Goal: Transaction & Acquisition: Book appointment/travel/reservation

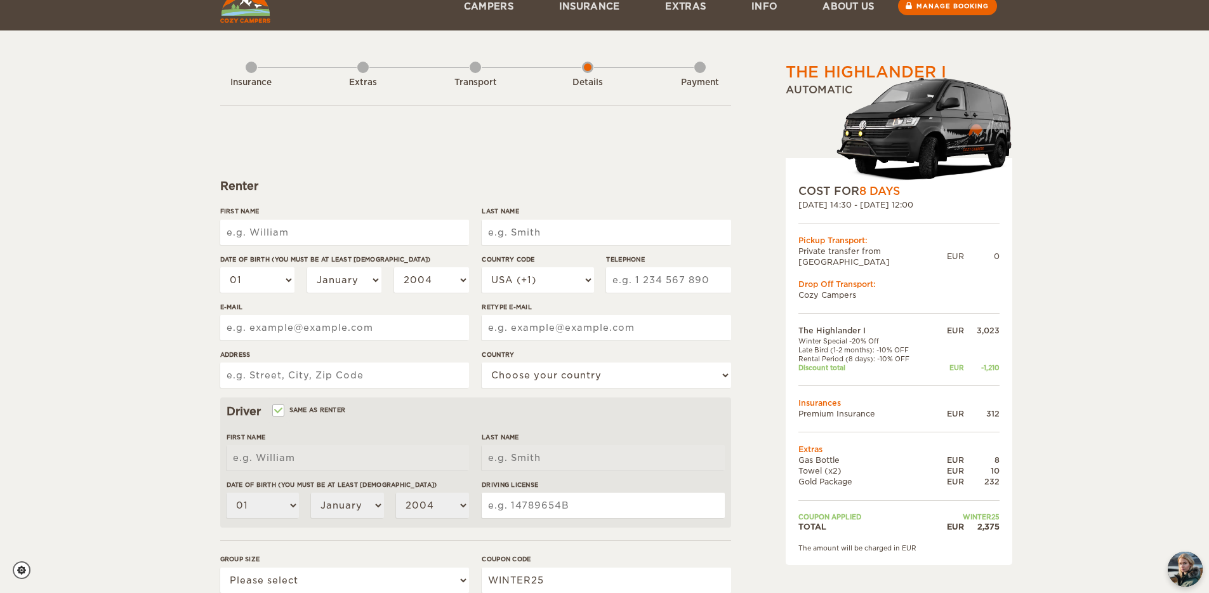
scroll to position [23, 0]
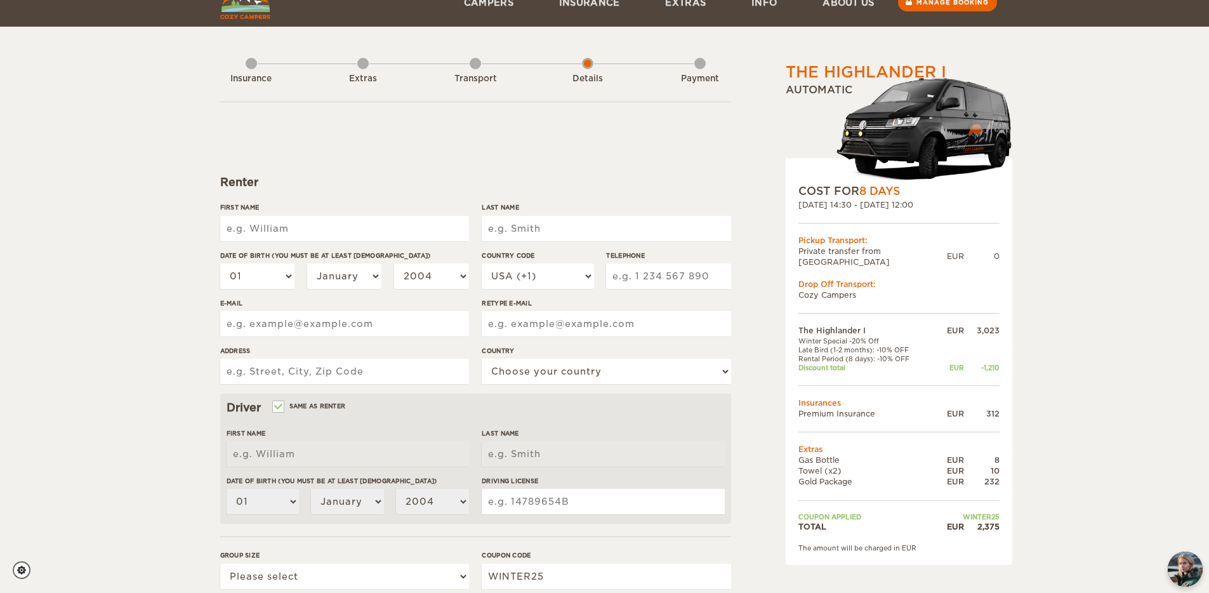
click at [261, 227] on input "First Name" at bounding box center [344, 228] width 249 height 25
type input "Doug"
type input "Batchelder"
type input "7705987827"
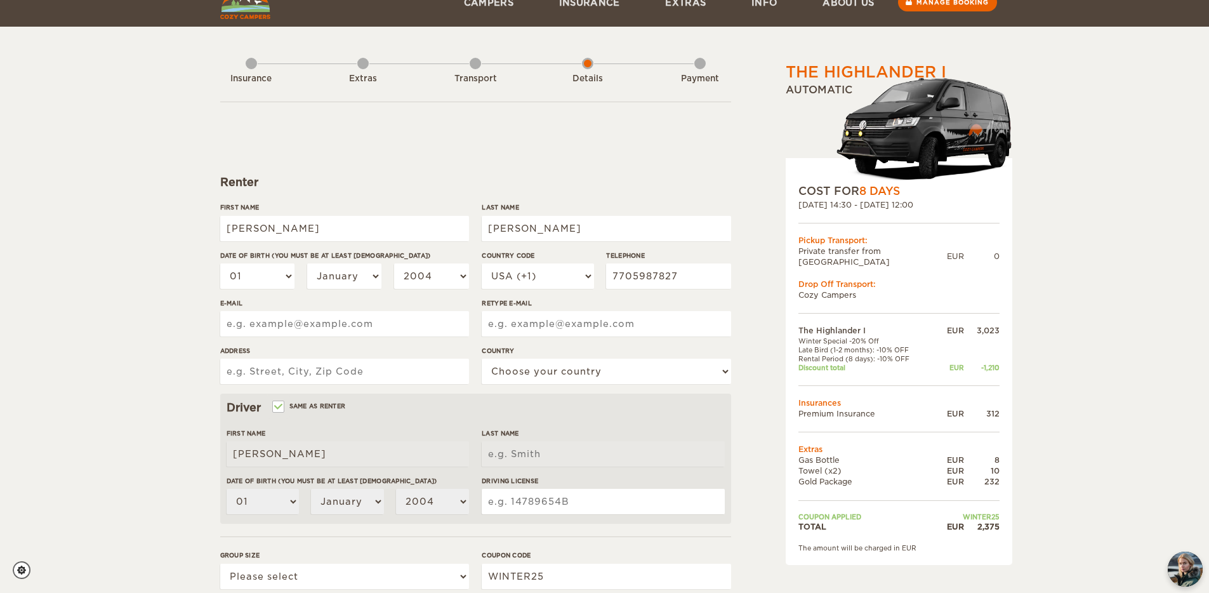
type input "dinisha7@hotmail.com"
type input "2878 Hillbrook Way"
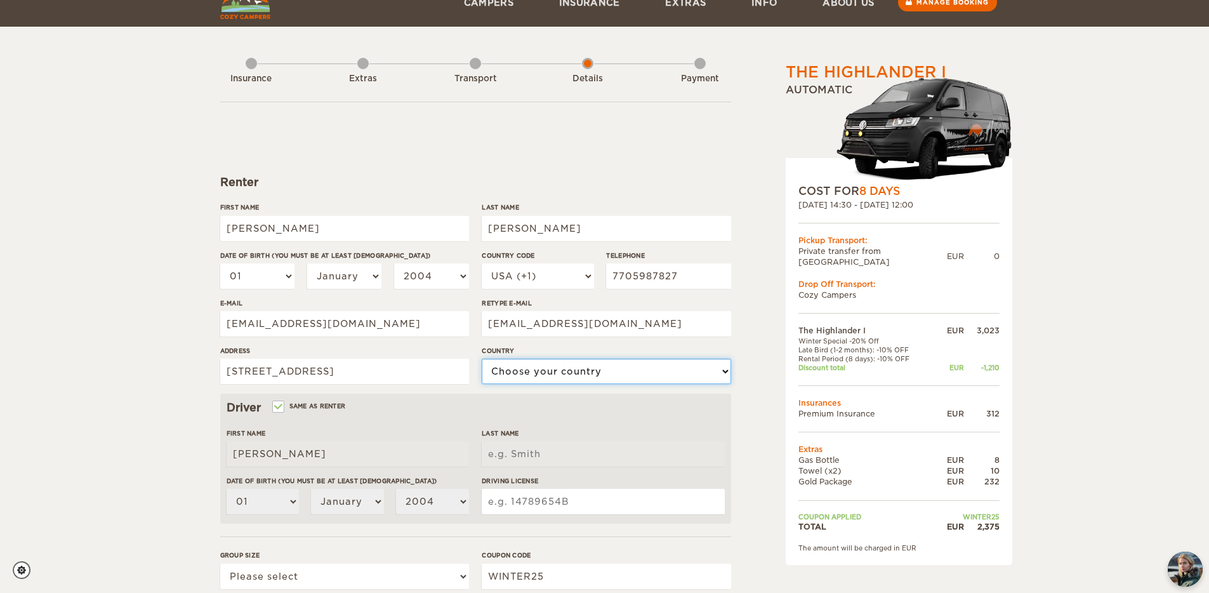
select select "222"
type input "Batchelder"
click at [287, 275] on select "01 02 03 04 05 06 07 08 09 10 11 12 13 14 15 16 17 18 19 20 21 22 23 24 25 26 2…" at bounding box center [257, 275] width 75 height 25
select select "07"
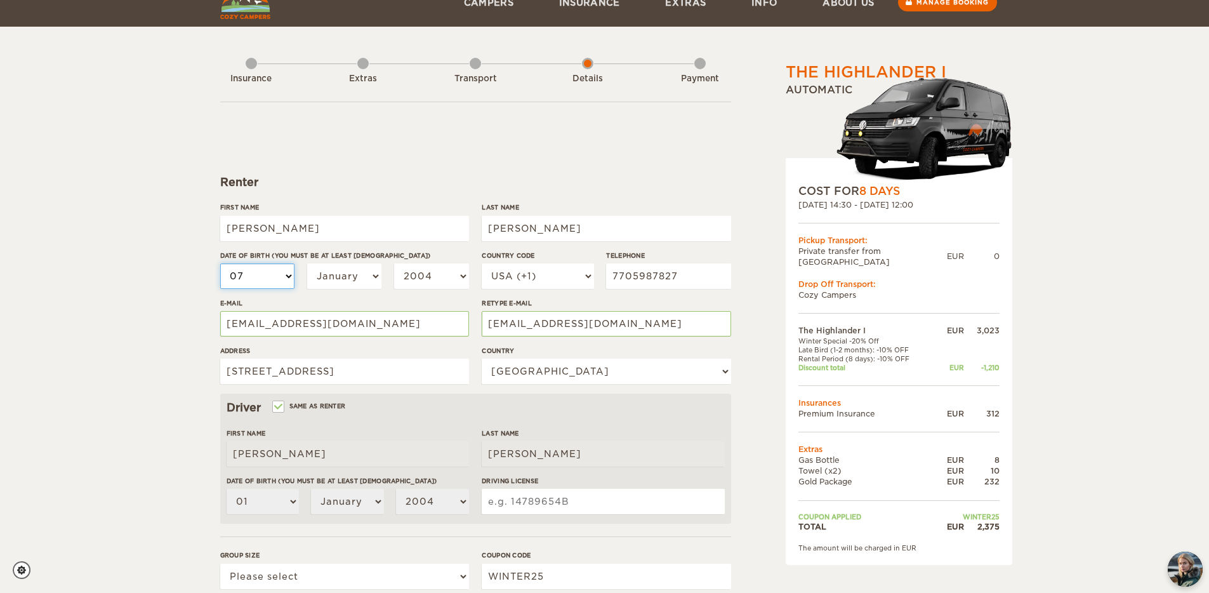
select select "07"
click at [349, 281] on select "January February March April May June July August September October November De…" at bounding box center [344, 275] width 75 height 25
select select "02"
click at [418, 276] on select "2004 2003 2002 2001 2000 1999 1998 1997 1996 1995 1994 1993 1992 1991 1990 1989…" at bounding box center [431, 275] width 75 height 25
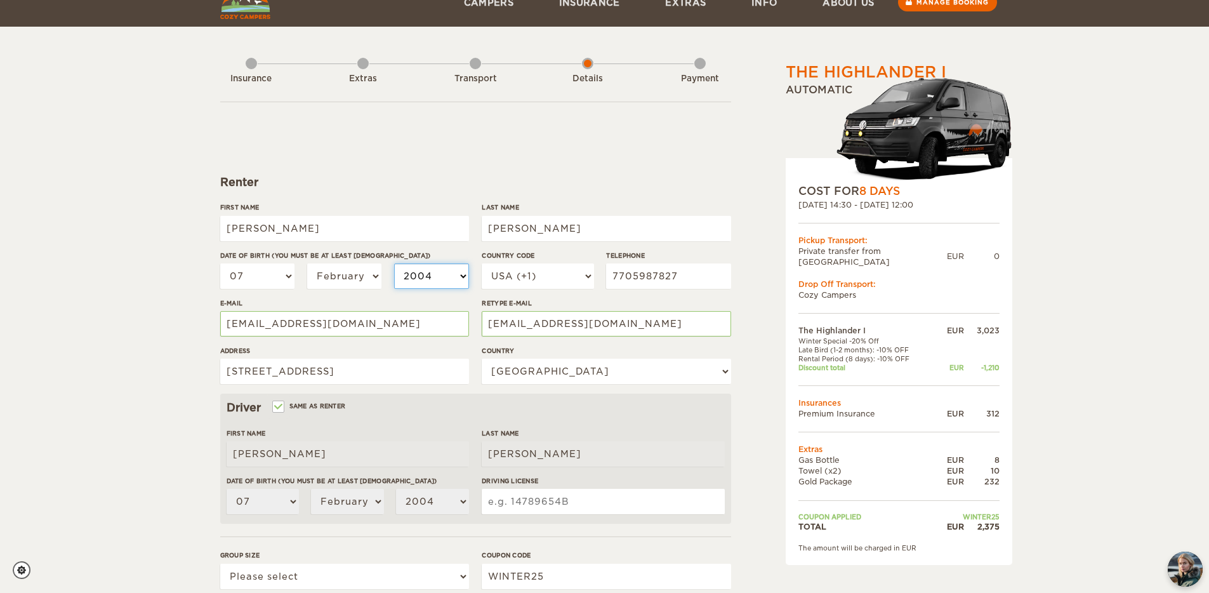
select select "1983"
click at [694, 277] on input "7705987827" at bounding box center [668, 275] width 124 height 25
type input "7063405230"
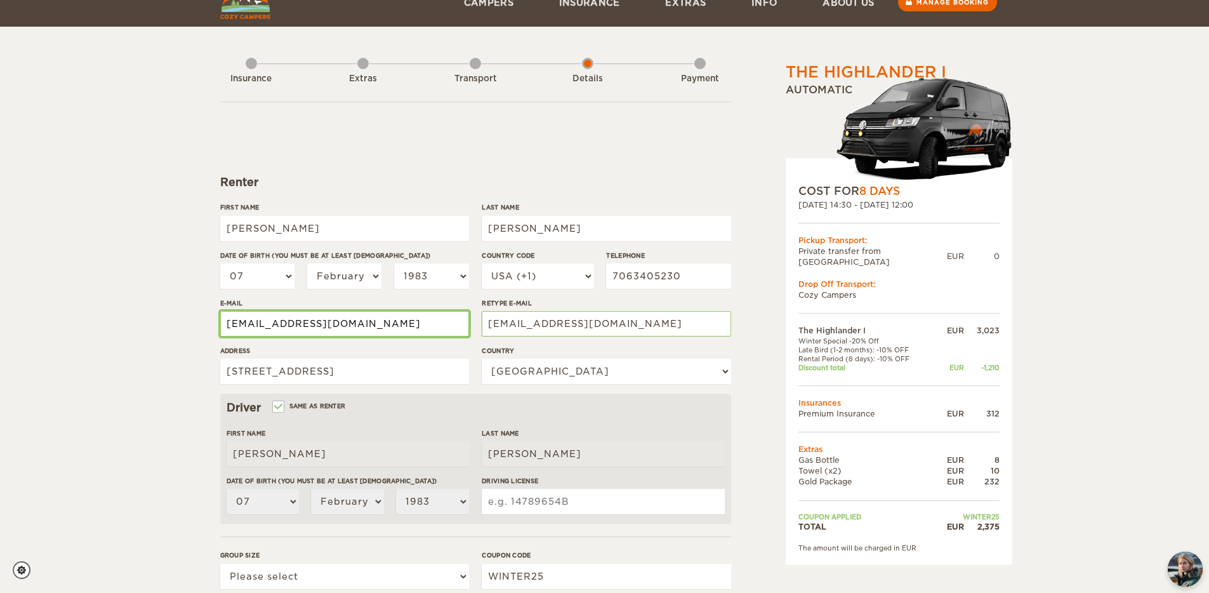
click at [268, 324] on input "dinisha7@hotmail.com" at bounding box center [344, 323] width 249 height 25
type input "dougbat7@hotmail.com"
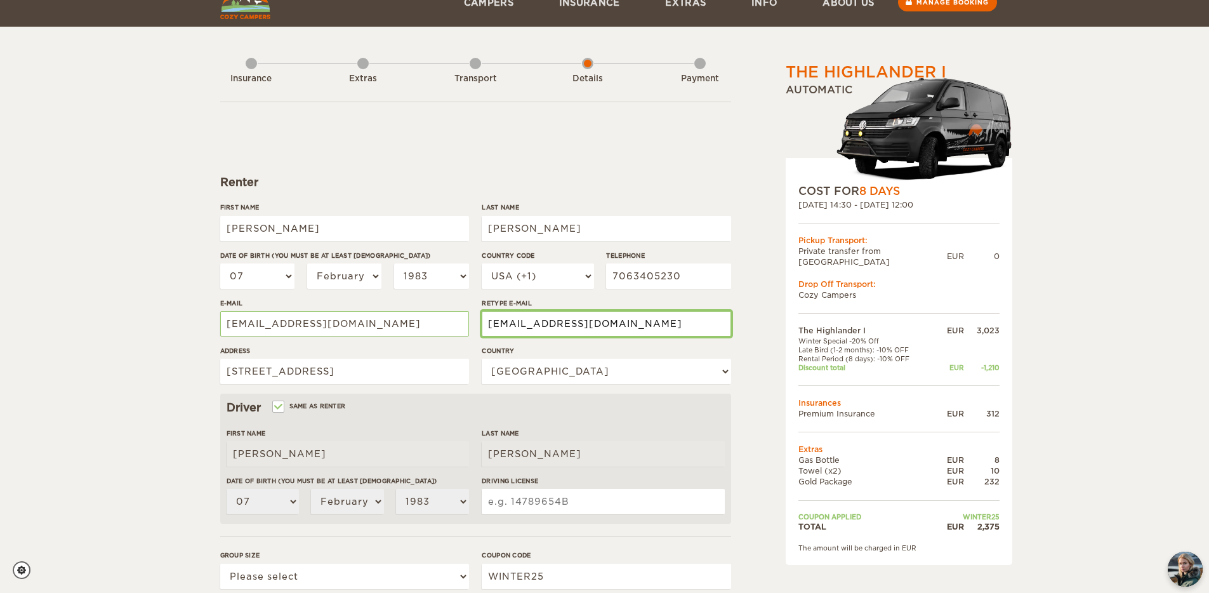
click at [525, 323] on input "dinisha7@hotmail.com" at bounding box center [606, 323] width 249 height 25
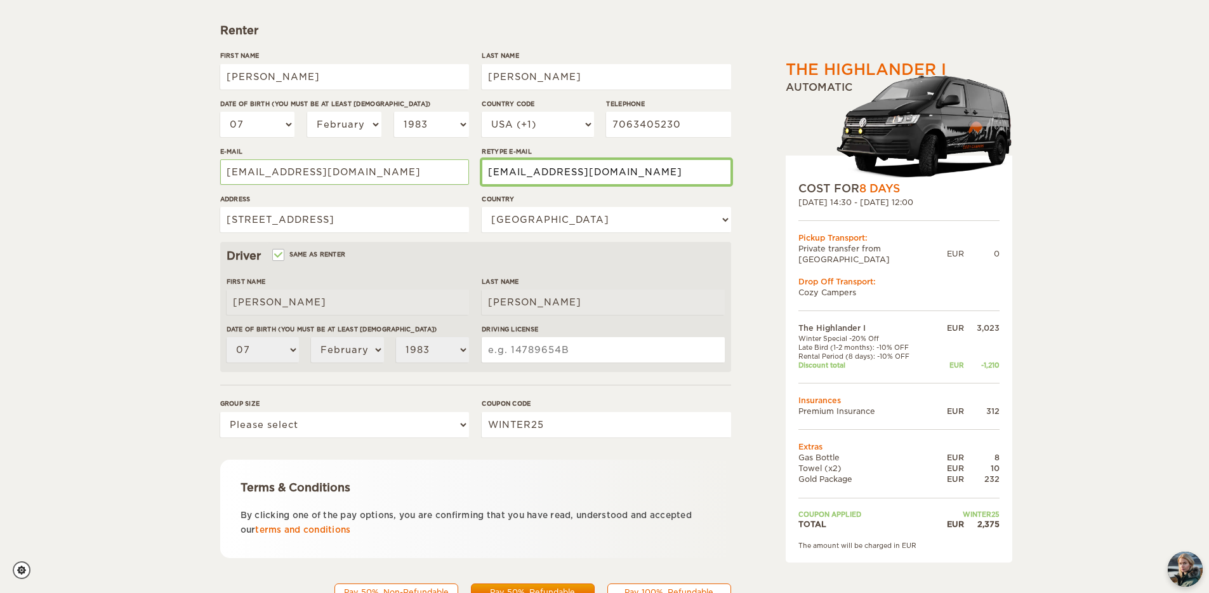
scroll to position [178, 0]
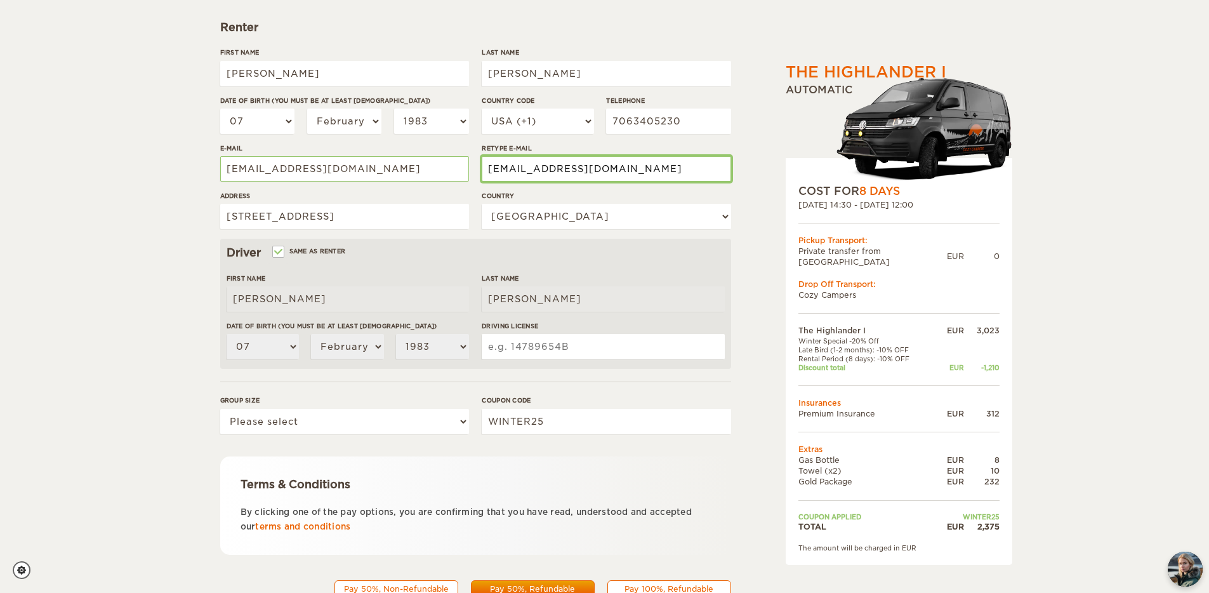
type input "dougbat7@hotmail.com"
drag, startPoint x: 514, startPoint y: 347, endPoint x: 505, endPoint y: 352, distance: 10.2
click at [514, 347] on input "Driving License" at bounding box center [603, 346] width 242 height 25
type input "054891368"
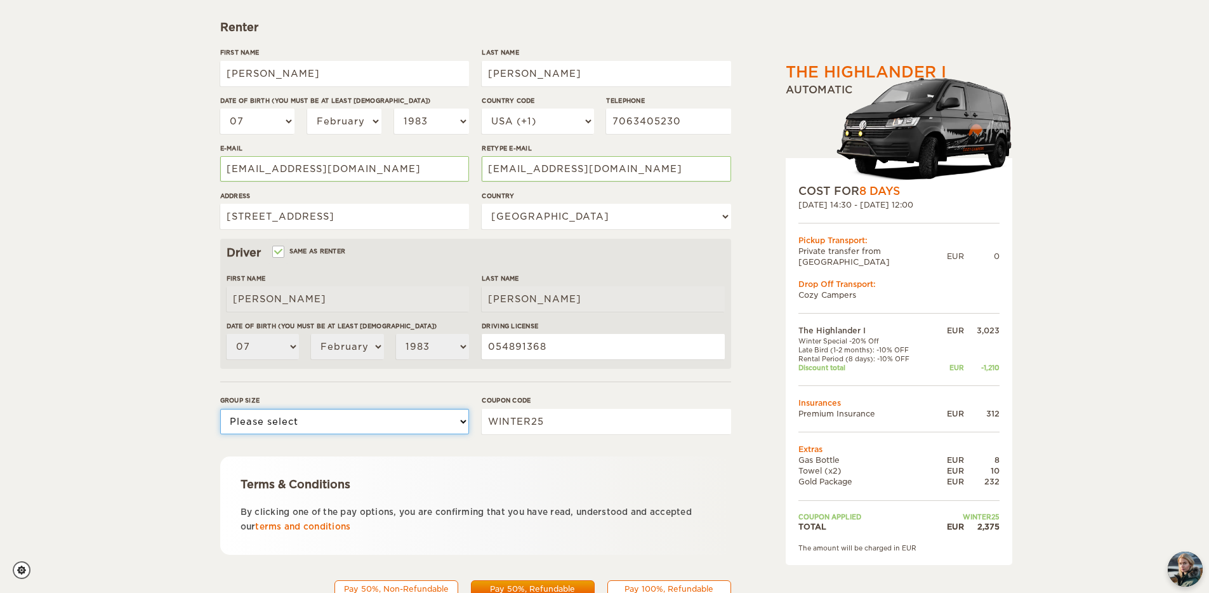
click at [462, 424] on select "Please select 1 2" at bounding box center [344, 421] width 249 height 25
select select "2"
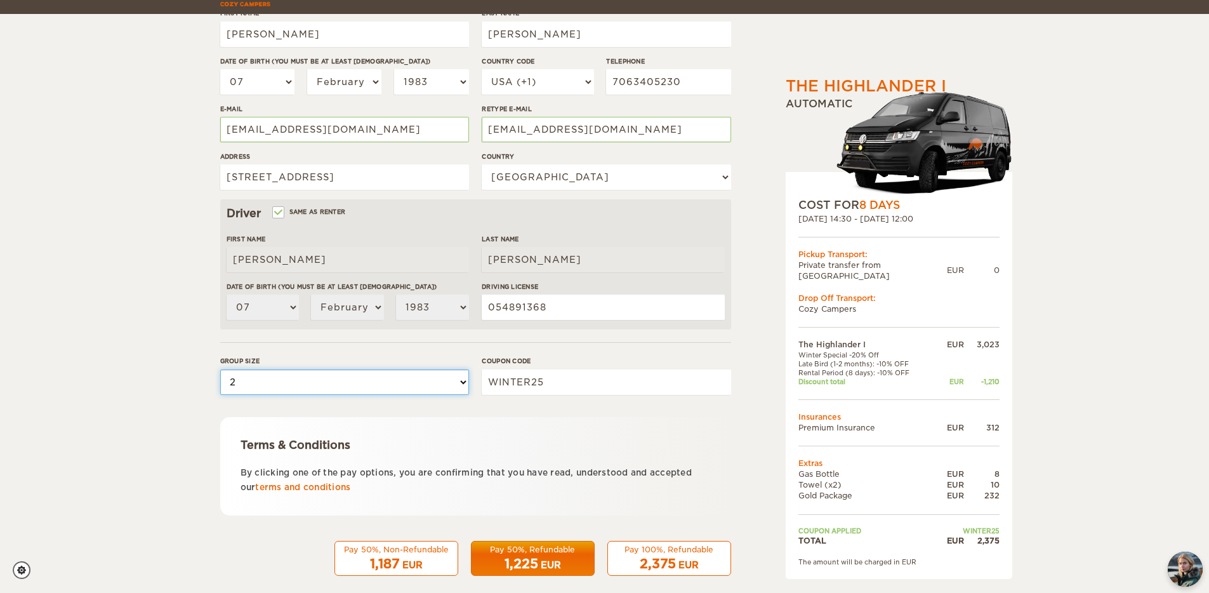
scroll to position [232, 0]
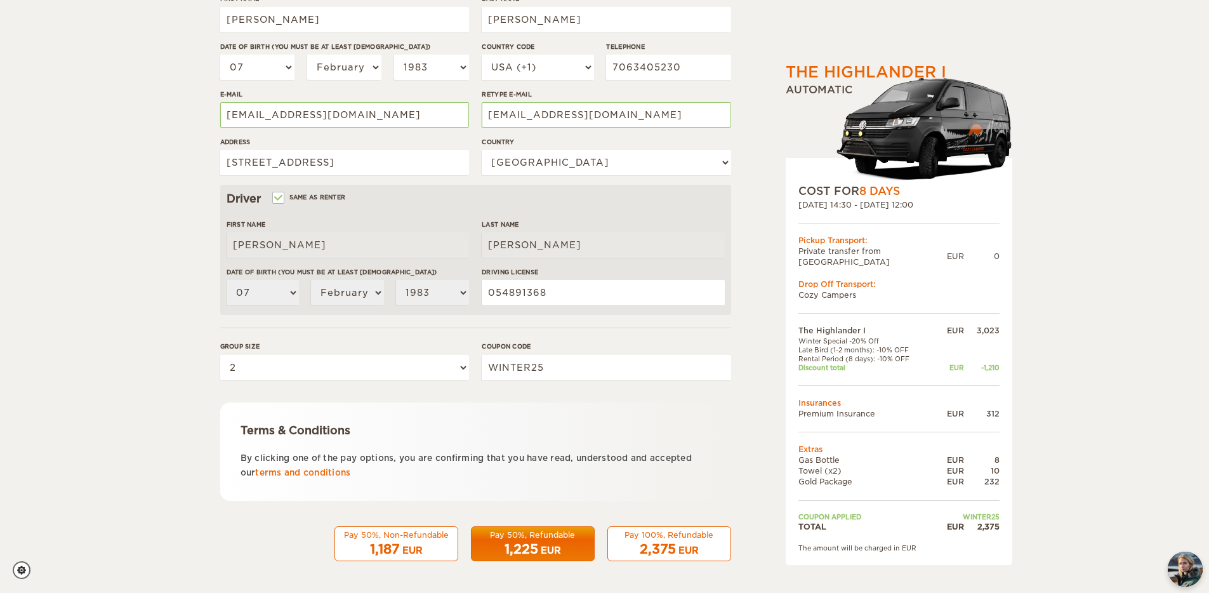
click at [525, 544] on span "1,225" at bounding box center [522, 548] width 34 height 15
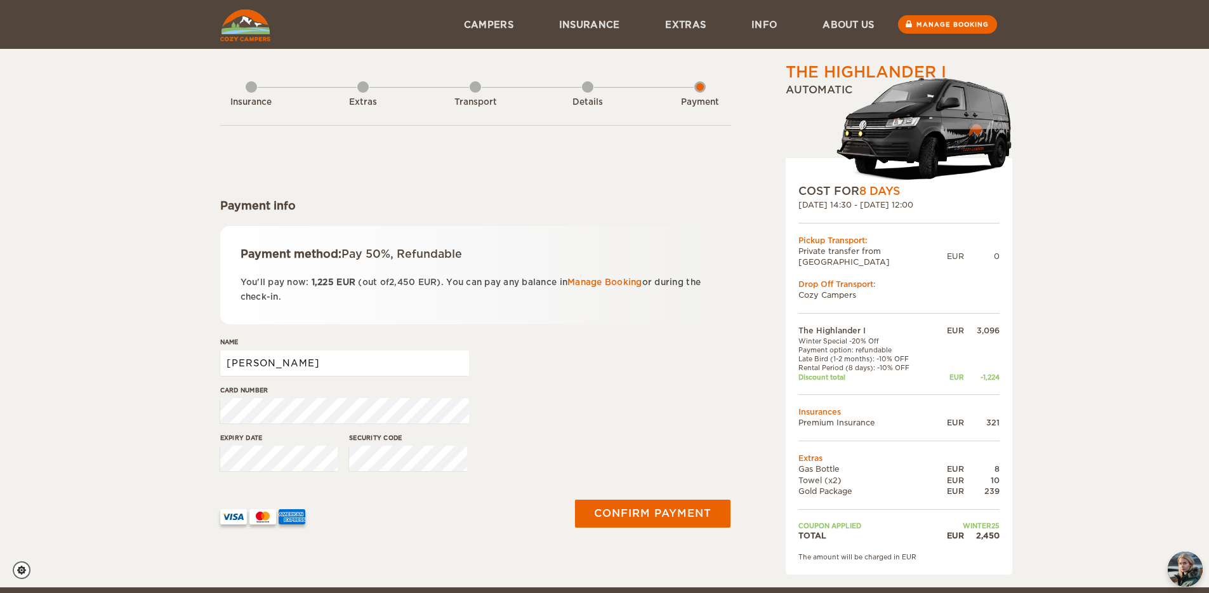
click at [315, 361] on input "[PERSON_NAME]" at bounding box center [344, 362] width 249 height 25
type input "[PERSON_NAME]"
drag, startPoint x: 588, startPoint y: 90, endPoint x: 588, endPoint y: 100, distance: 10.2
click at [588, 90] on div "Details" at bounding box center [587, 99] width 11 height 51
drag, startPoint x: 587, startPoint y: 92, endPoint x: 600, endPoint y: 205, distance: 113.7
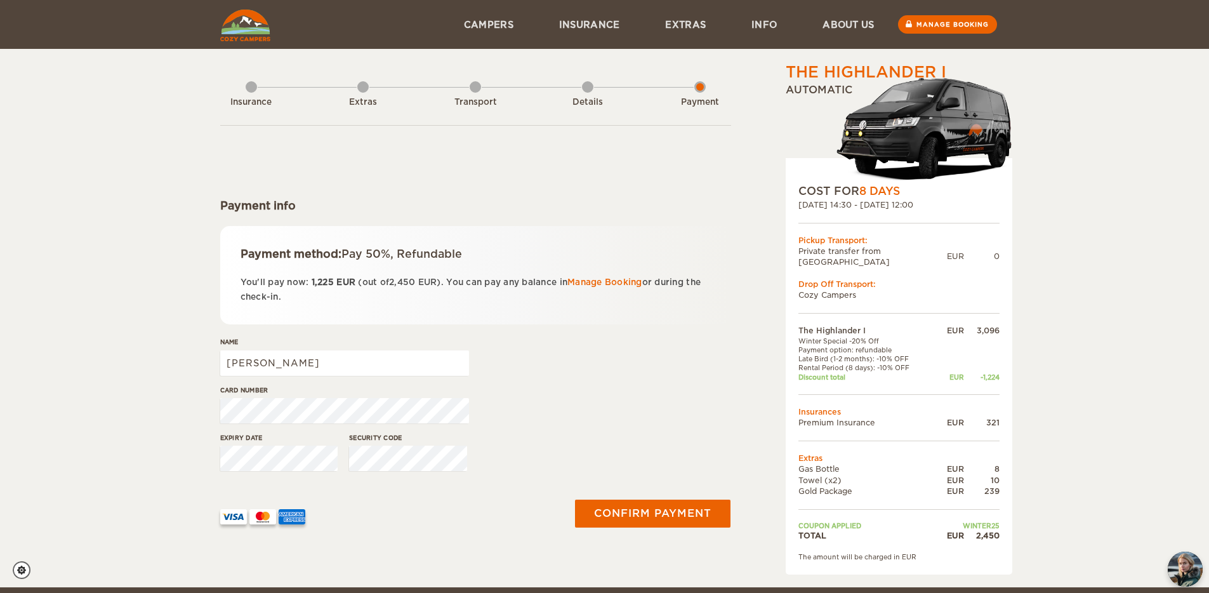
click at [587, 93] on div "Details" at bounding box center [587, 99] width 11 height 51
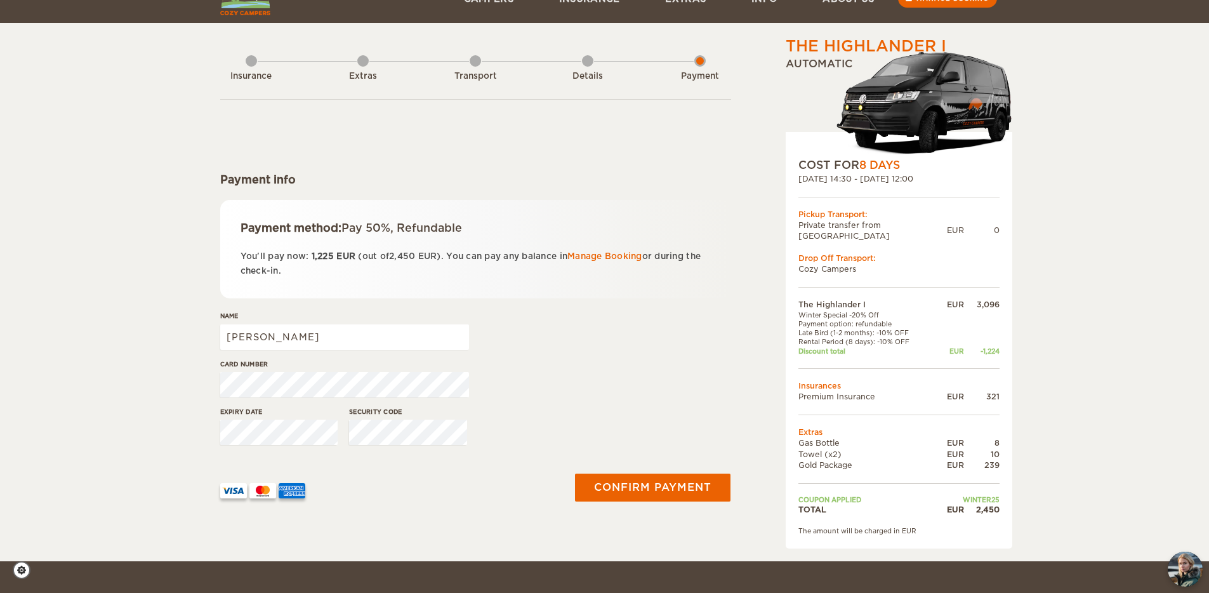
scroll to position [27, 0]
click at [649, 490] on button "Confirm payment" at bounding box center [653, 487] width 160 height 29
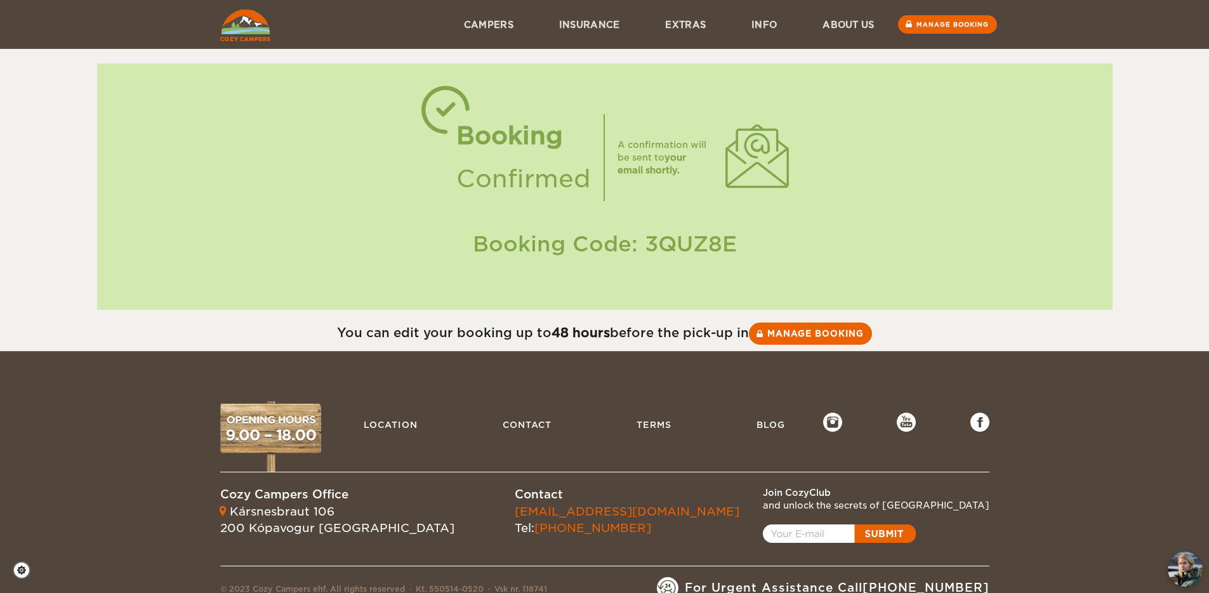
click at [626, 373] on footer "Location Contact Terms Blog Cozy Campers Office Kársnesbraut 106 200 Kópavogur …" at bounding box center [604, 487] width 1209 height 273
